Goal: Information Seeking & Learning: Learn about a topic

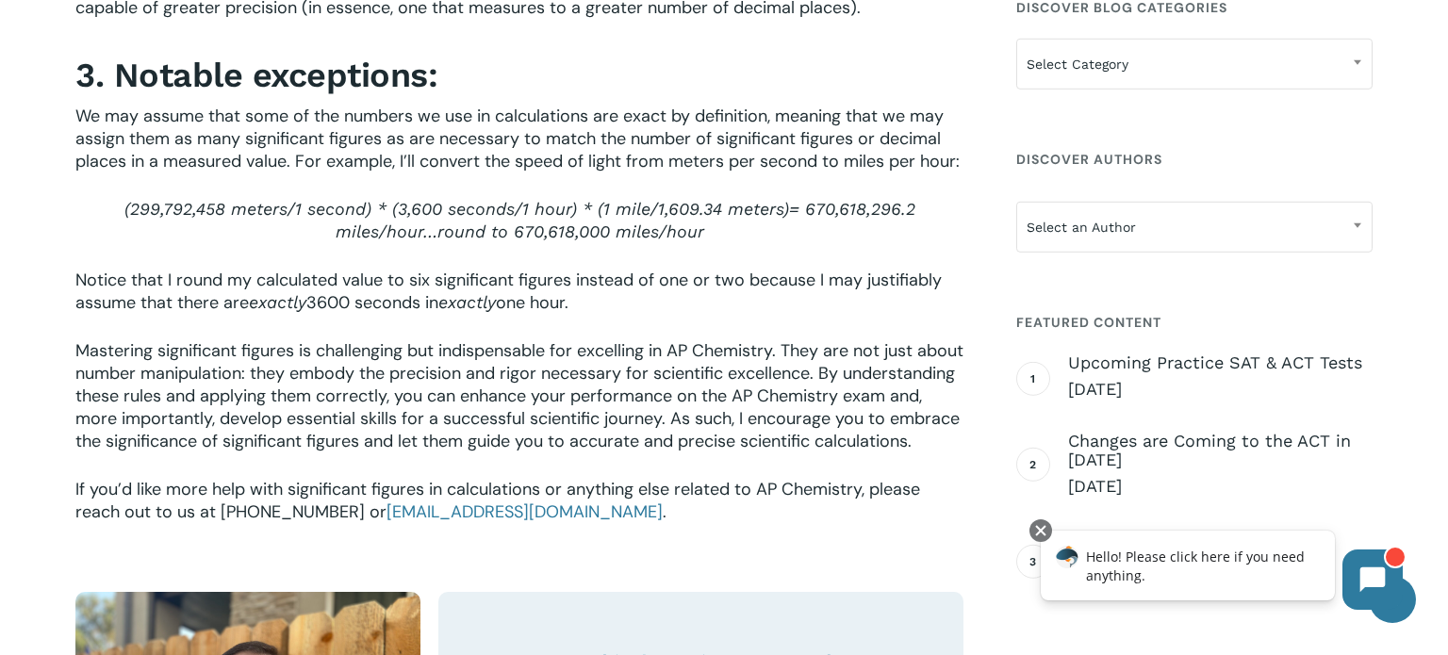
scroll to position [3184, 0]
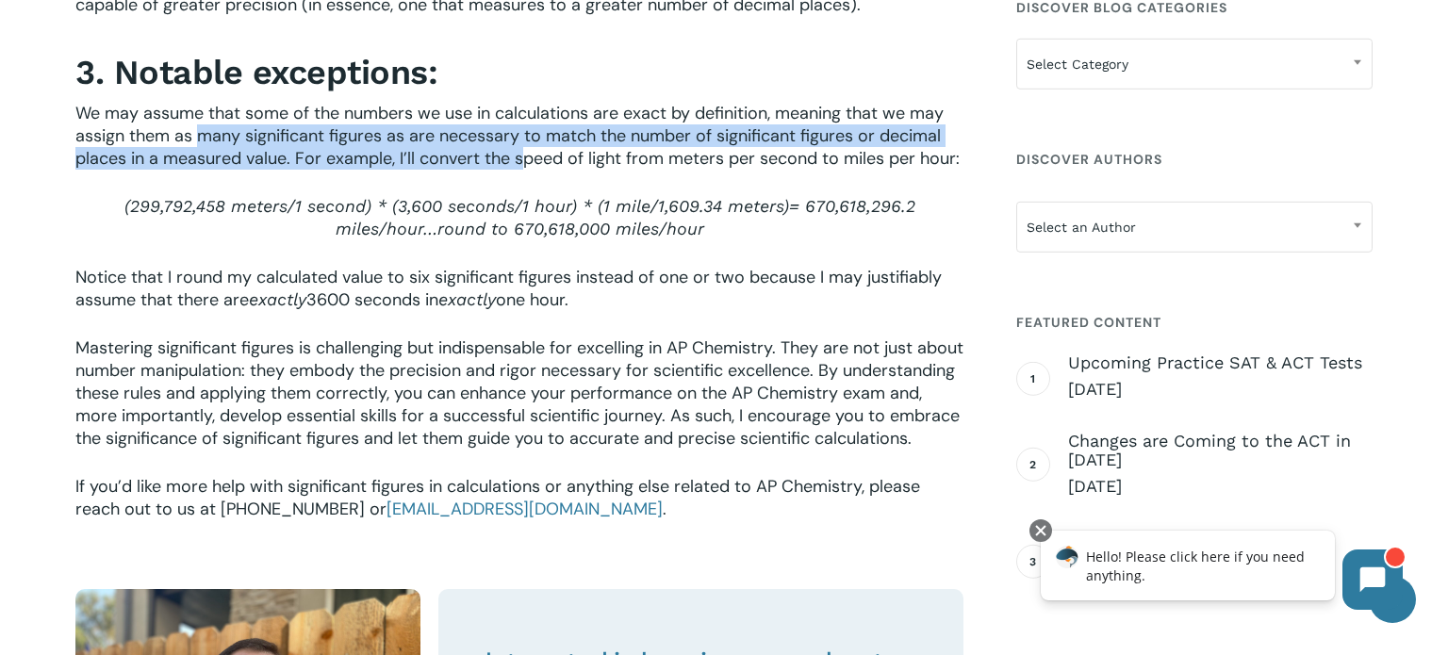
drag, startPoint x: 204, startPoint y: 138, endPoint x: 520, endPoint y: 168, distance: 318.1
click at [520, 168] on span "We may assume that some of the numbers we use in calculations are exact by defi…" at bounding box center [517, 136] width 884 height 68
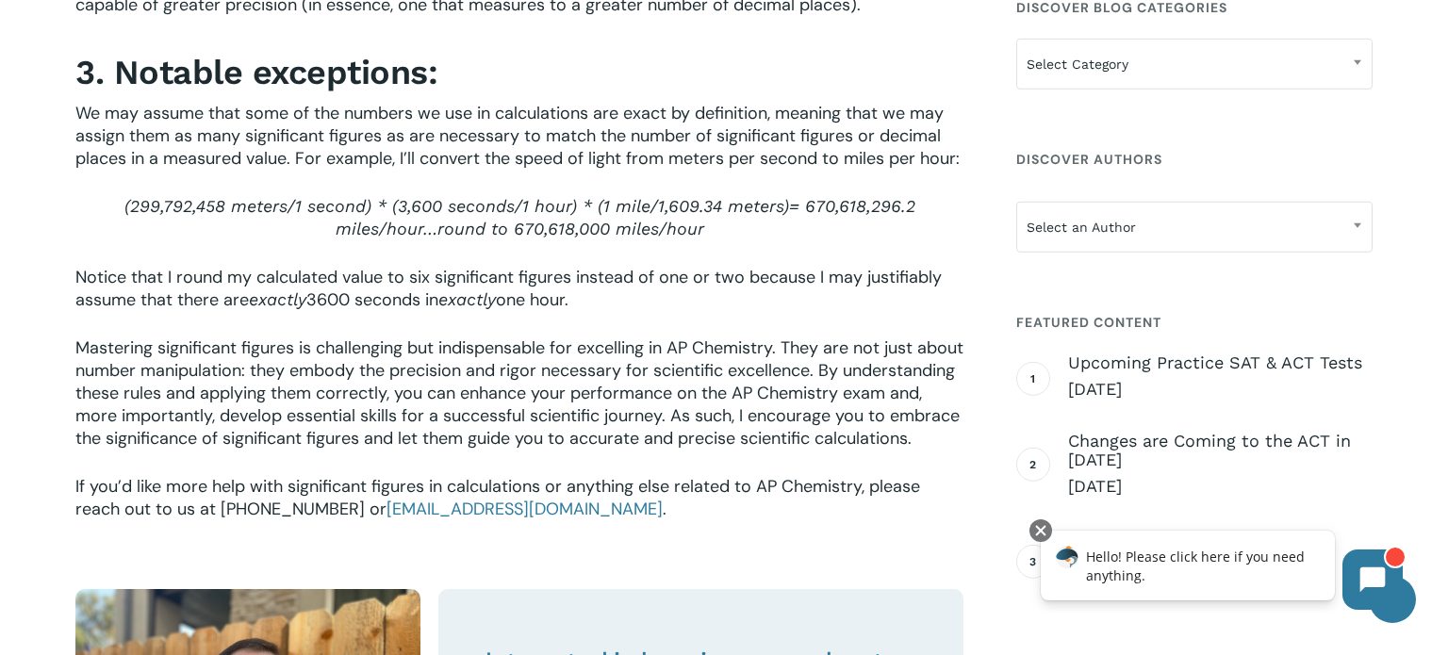
click at [280, 273] on span "Notice that I round my calculated value to six significant figures instead of o…" at bounding box center [508, 288] width 866 height 45
click at [331, 285] on span "Notice that I round my calculated value to six significant figures instead of o…" at bounding box center [508, 288] width 866 height 45
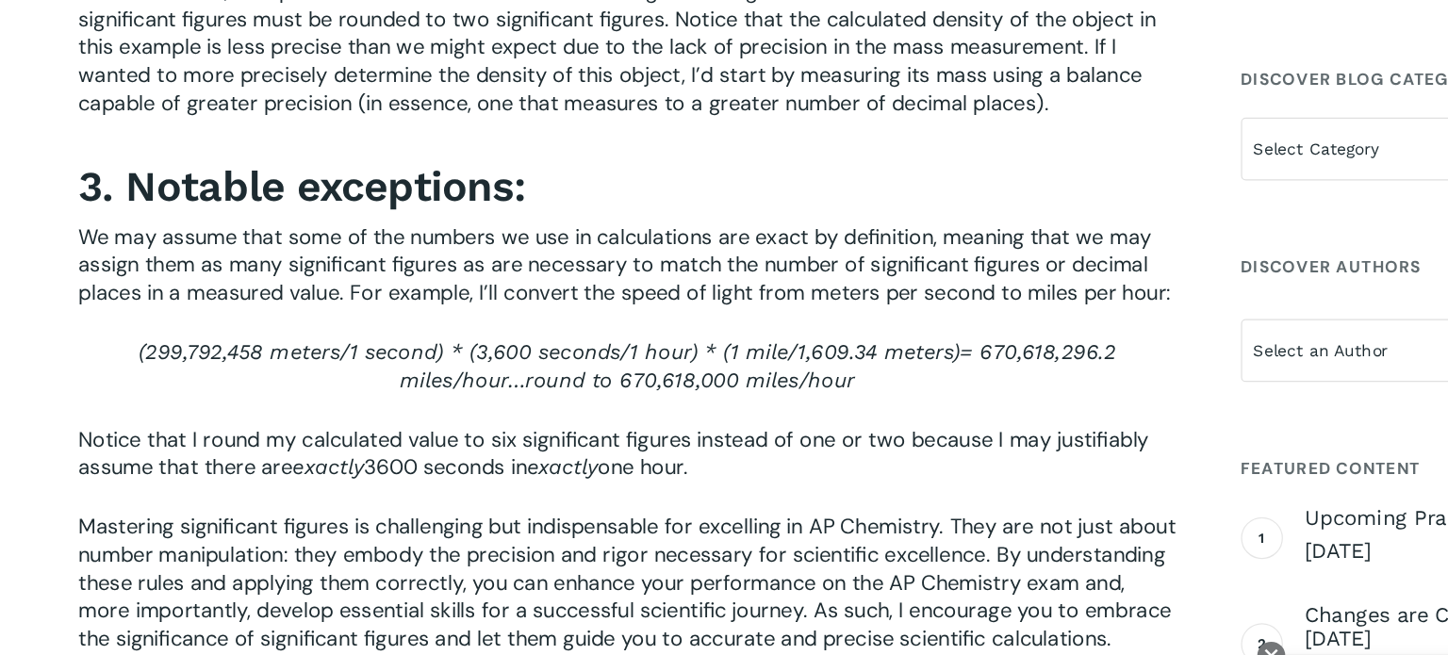
scroll to position [3042, 0]
